Goal: Information Seeking & Learning: Understand process/instructions

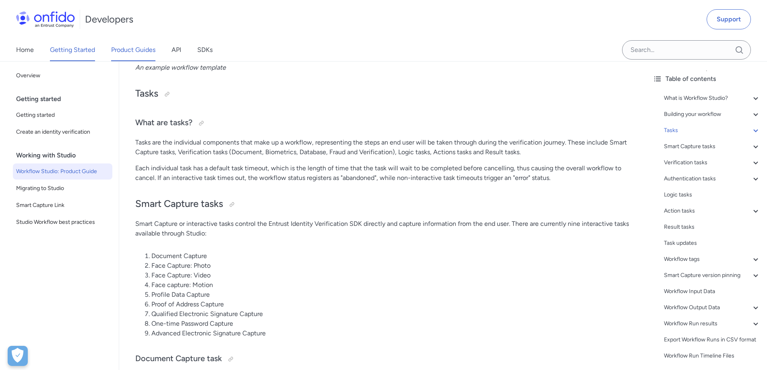
click at [130, 52] on link "Product Guides" at bounding box center [133, 50] width 44 height 23
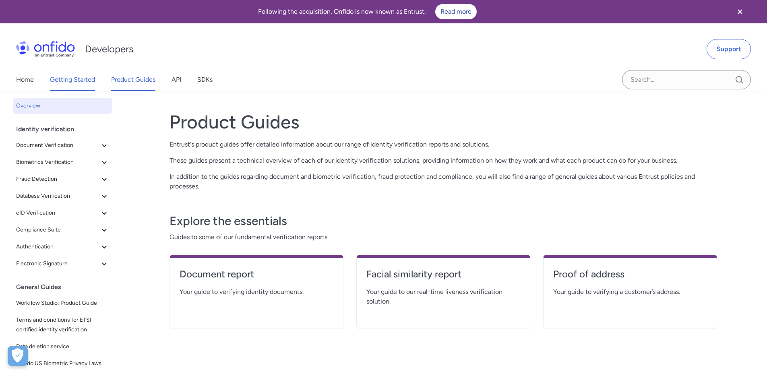
click at [88, 84] on link "Getting Started" at bounding box center [72, 79] width 45 height 23
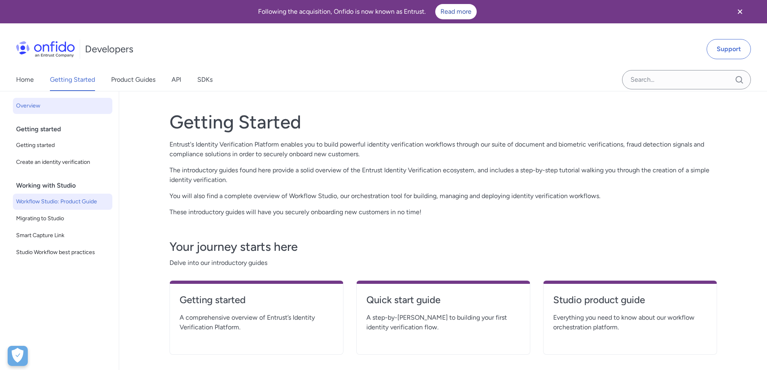
click at [57, 207] on link "Workflow Studio: Product Guide" at bounding box center [62, 202] width 99 height 16
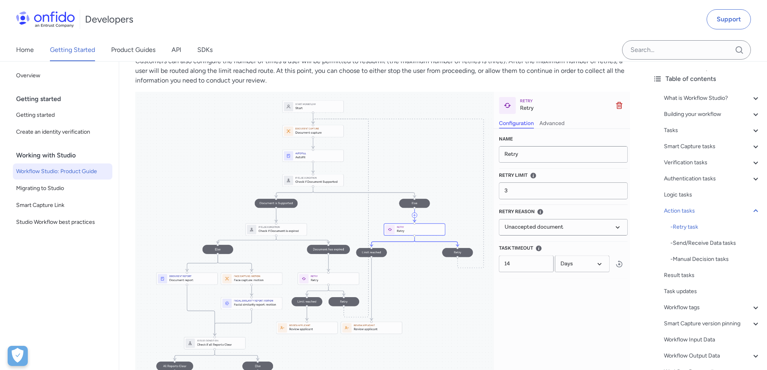
scroll to position [9741, 0]
click at [355, 207] on img at bounding box center [382, 246] width 495 height 310
click at [355, 208] on img at bounding box center [382, 246] width 495 height 310
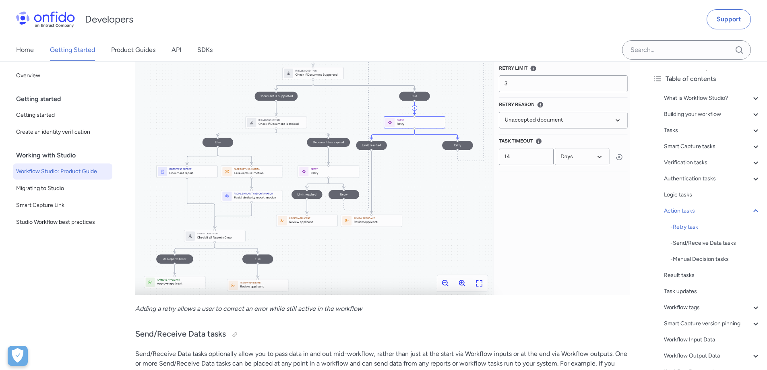
scroll to position [9861, 0]
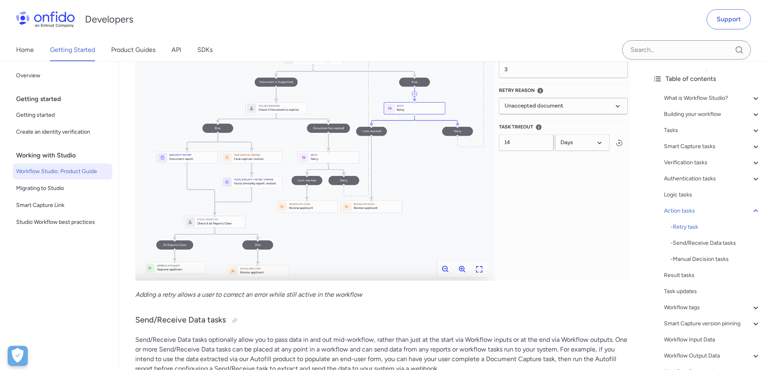
click at [461, 273] on img at bounding box center [382, 126] width 495 height 310
click at [405, 179] on img at bounding box center [382, 126] width 495 height 310
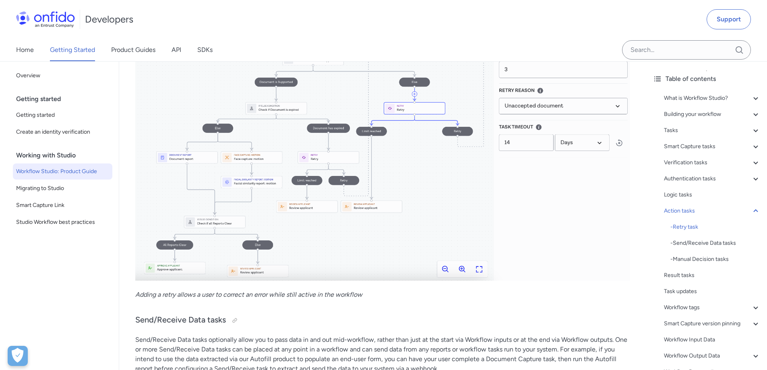
click at [405, 179] on img at bounding box center [382, 126] width 495 height 310
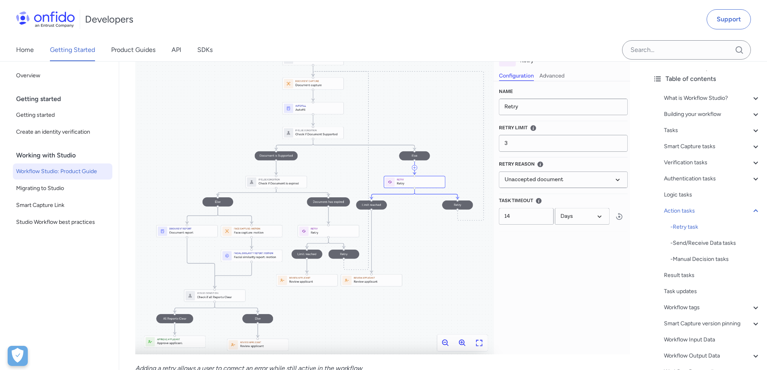
scroll to position [9781, 0]
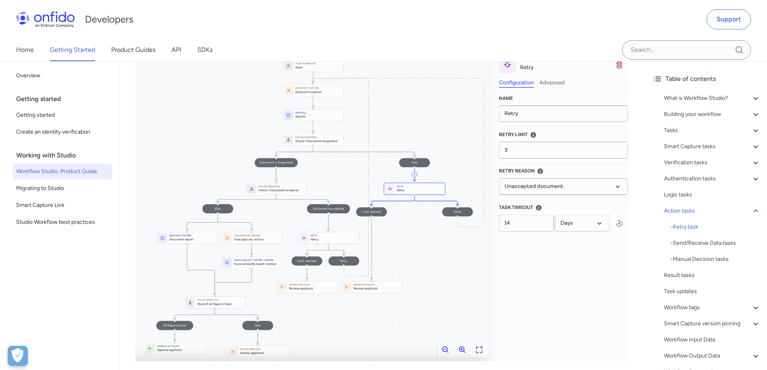
click at [309, 225] on img at bounding box center [382, 206] width 495 height 310
click at [459, 356] on img at bounding box center [382, 206] width 495 height 310
click at [433, 262] on img at bounding box center [382, 206] width 495 height 310
click at [539, 119] on img at bounding box center [382, 206] width 495 height 310
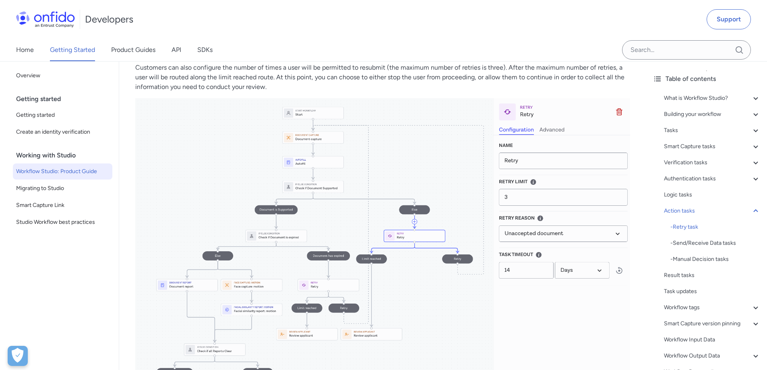
scroll to position [9620, 0]
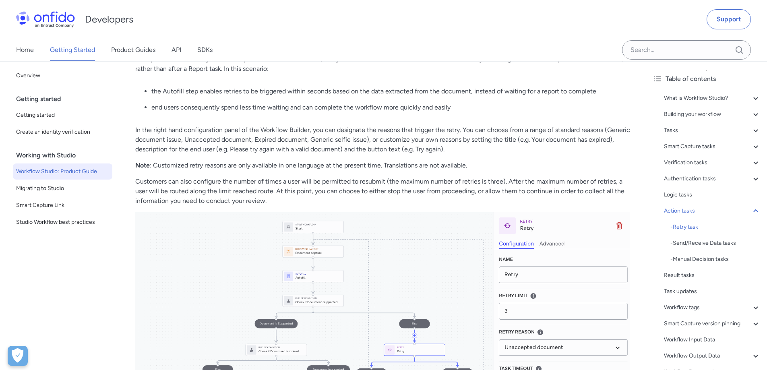
click at [299, 204] on p "Customers can also configure the number of times a user will be permitted to re…" at bounding box center [382, 191] width 495 height 29
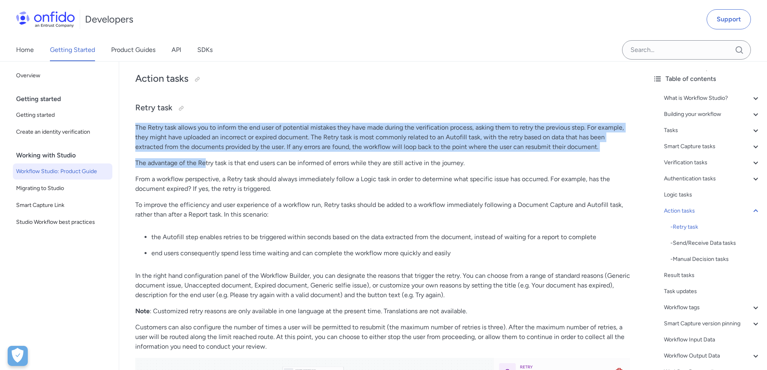
scroll to position [9499, 0]
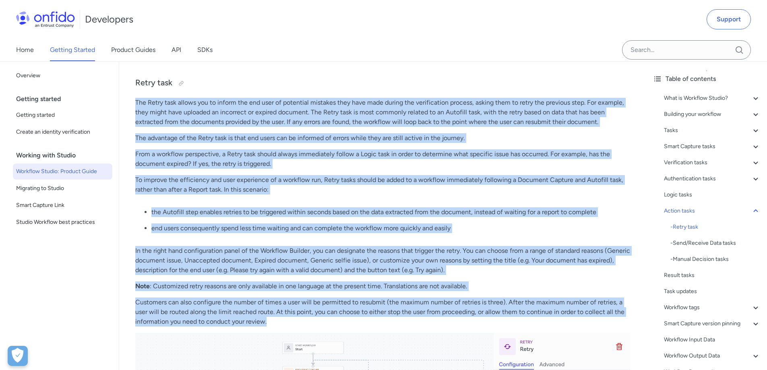
drag, startPoint x: 135, startPoint y: 144, endPoint x: 272, endPoint y: 327, distance: 229.2
click at [272, 327] on div "Workflow Studio What is Workflow Studio? Workflow Studio is a tool for building…" at bounding box center [382, 79] width 527 height 18975
copy div "The Retry task allows you to inform the end user of potential mistakes they hav…"
click at [442, 167] on p "From a workflow perspective, a Retry task should always immediately follow a Lo…" at bounding box center [382, 158] width 495 height 19
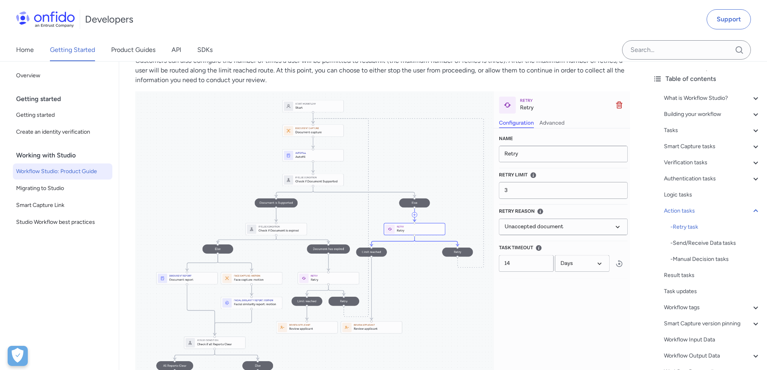
scroll to position [9861, 0]
